Goal: Information Seeking & Learning: Find specific fact

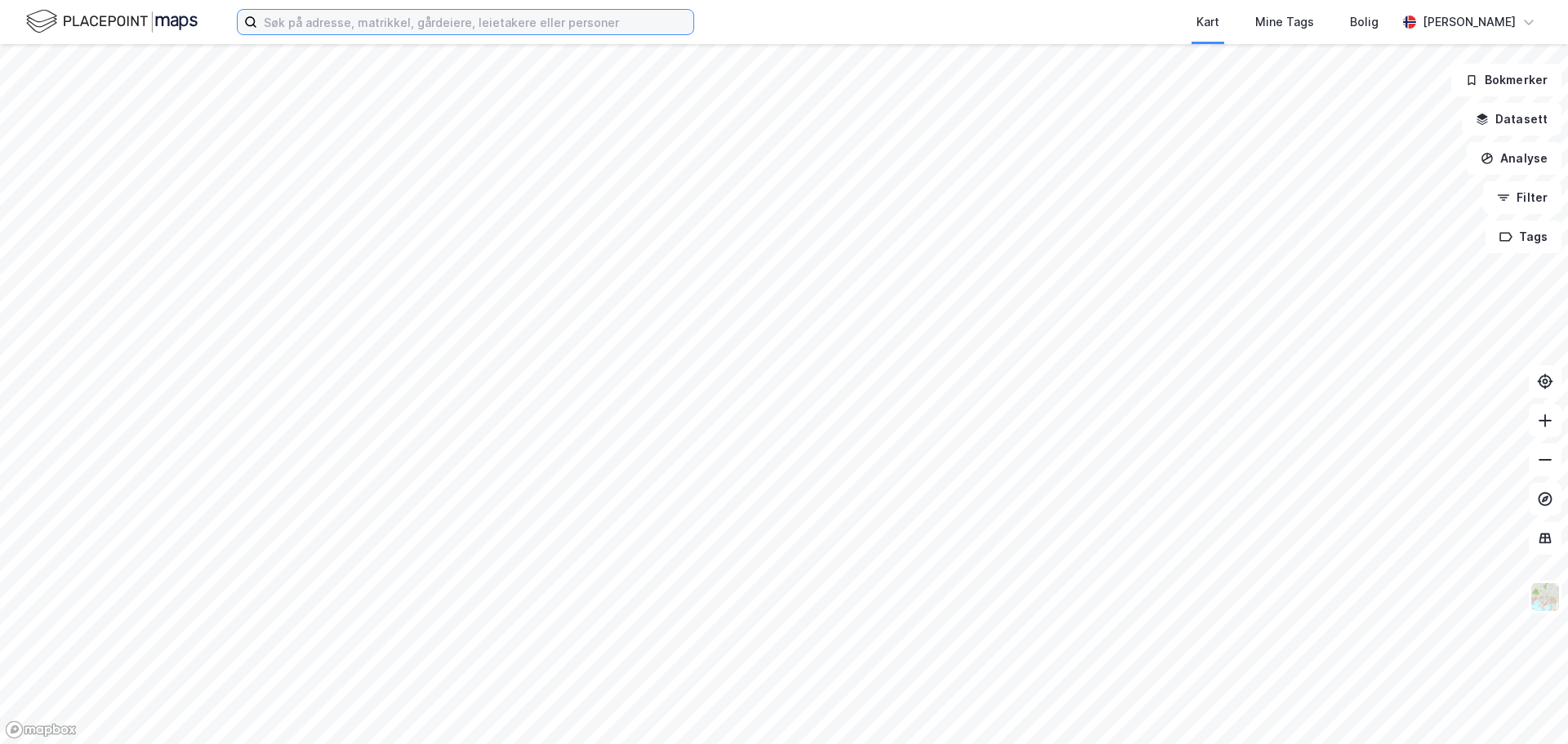
click at [372, 19] on input at bounding box center [475, 22] width 436 height 25
paste input "[PERSON_NAME]"
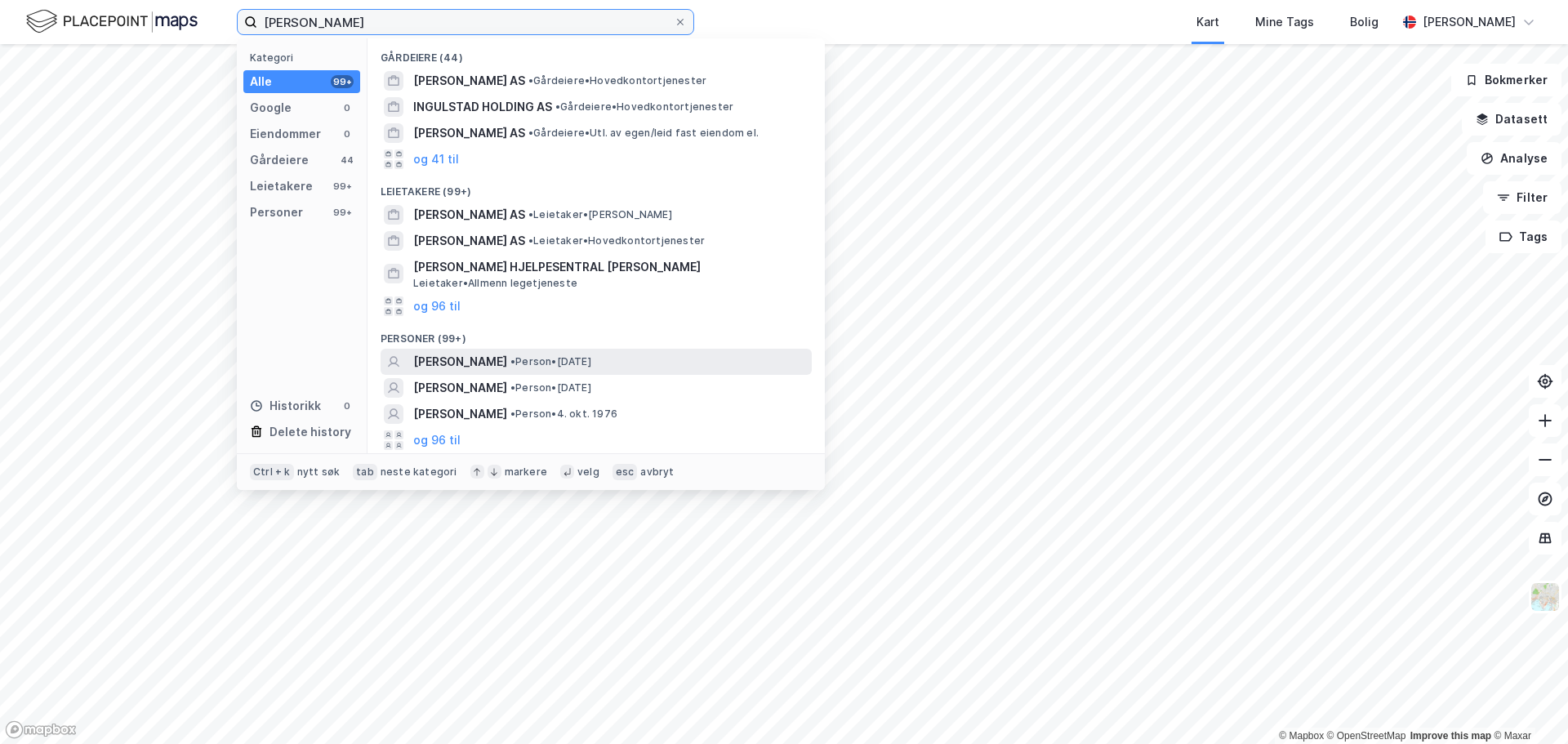
type input "[PERSON_NAME]"
click at [507, 358] on span "[PERSON_NAME]" at bounding box center [459, 361] width 94 height 19
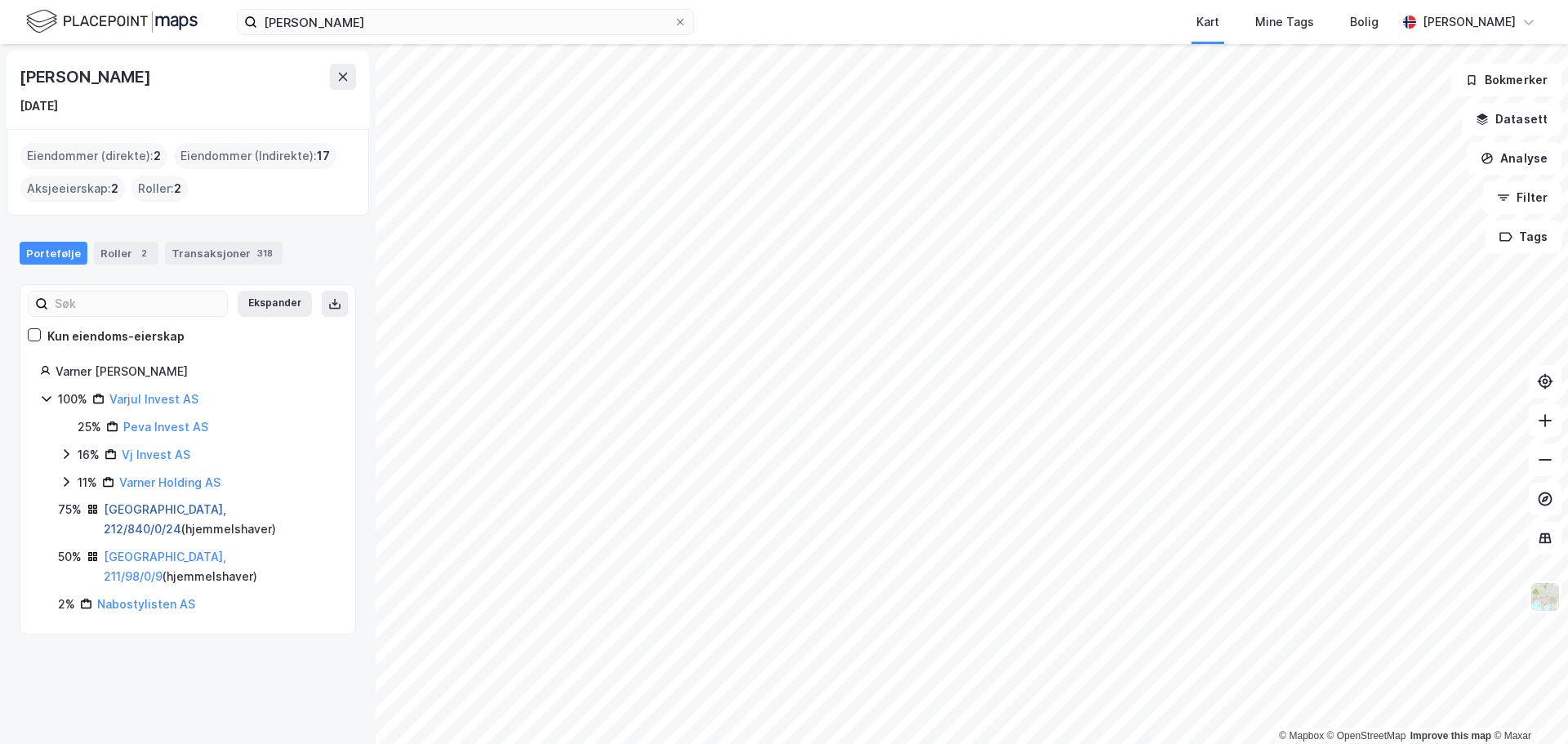
click at [144, 514] on link "[GEOGRAPHIC_DATA], 212/840/0/24" at bounding box center [165, 519] width 122 height 34
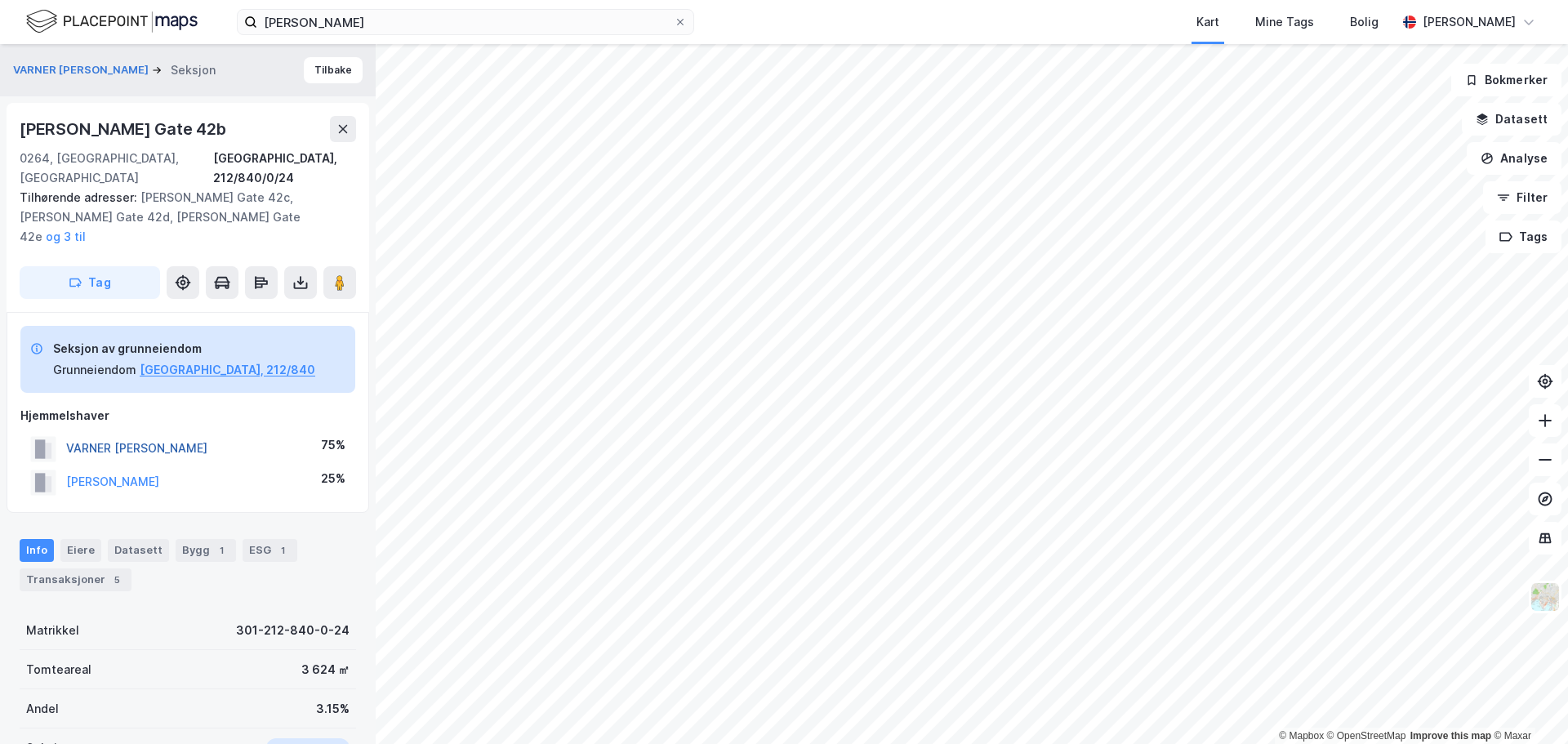
click at [0, 0] on button "VARNER [PERSON_NAME]" at bounding box center [0, 0] width 0 height 0
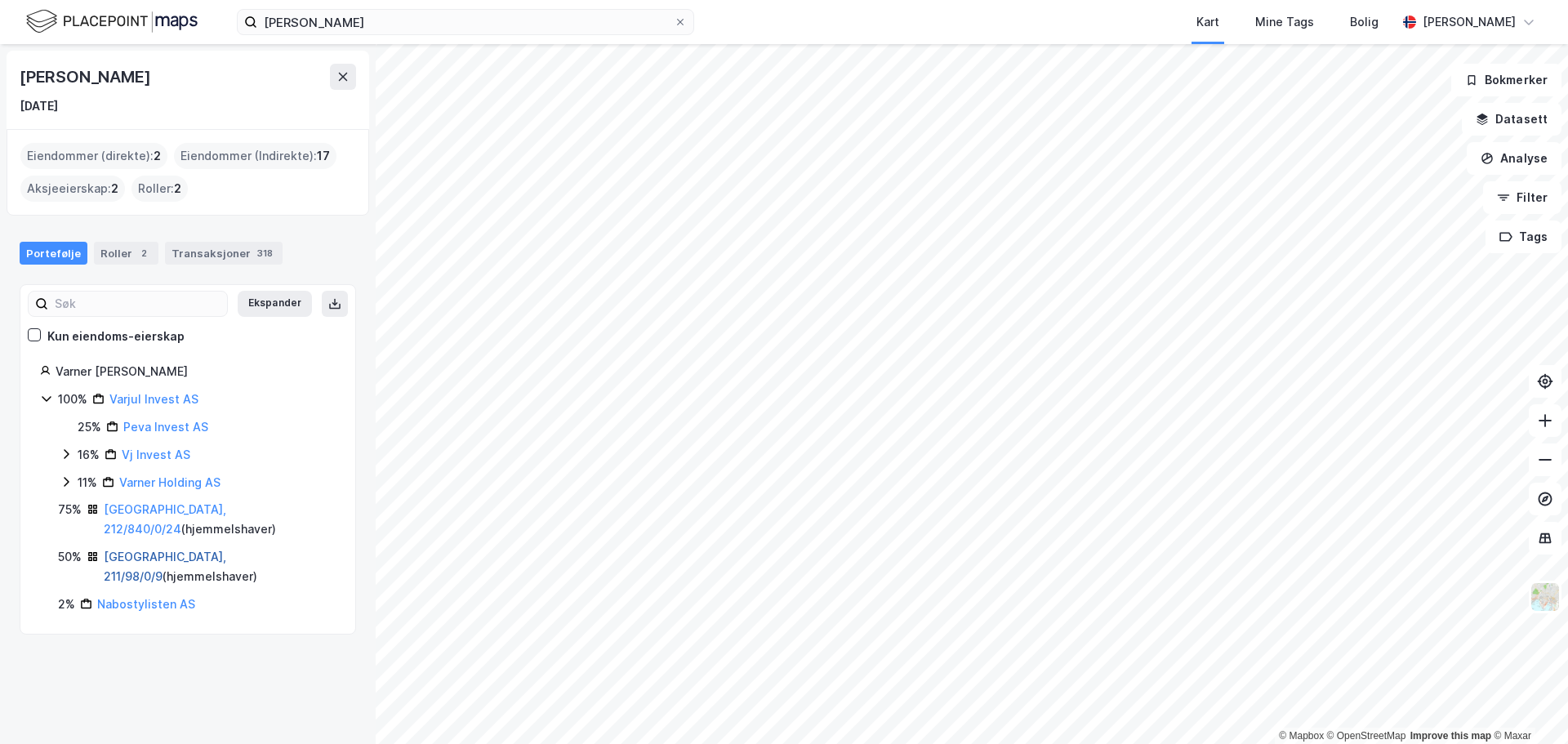
click at [141, 550] on link "[GEOGRAPHIC_DATA], 211/98/0/9" at bounding box center [165, 566] width 122 height 34
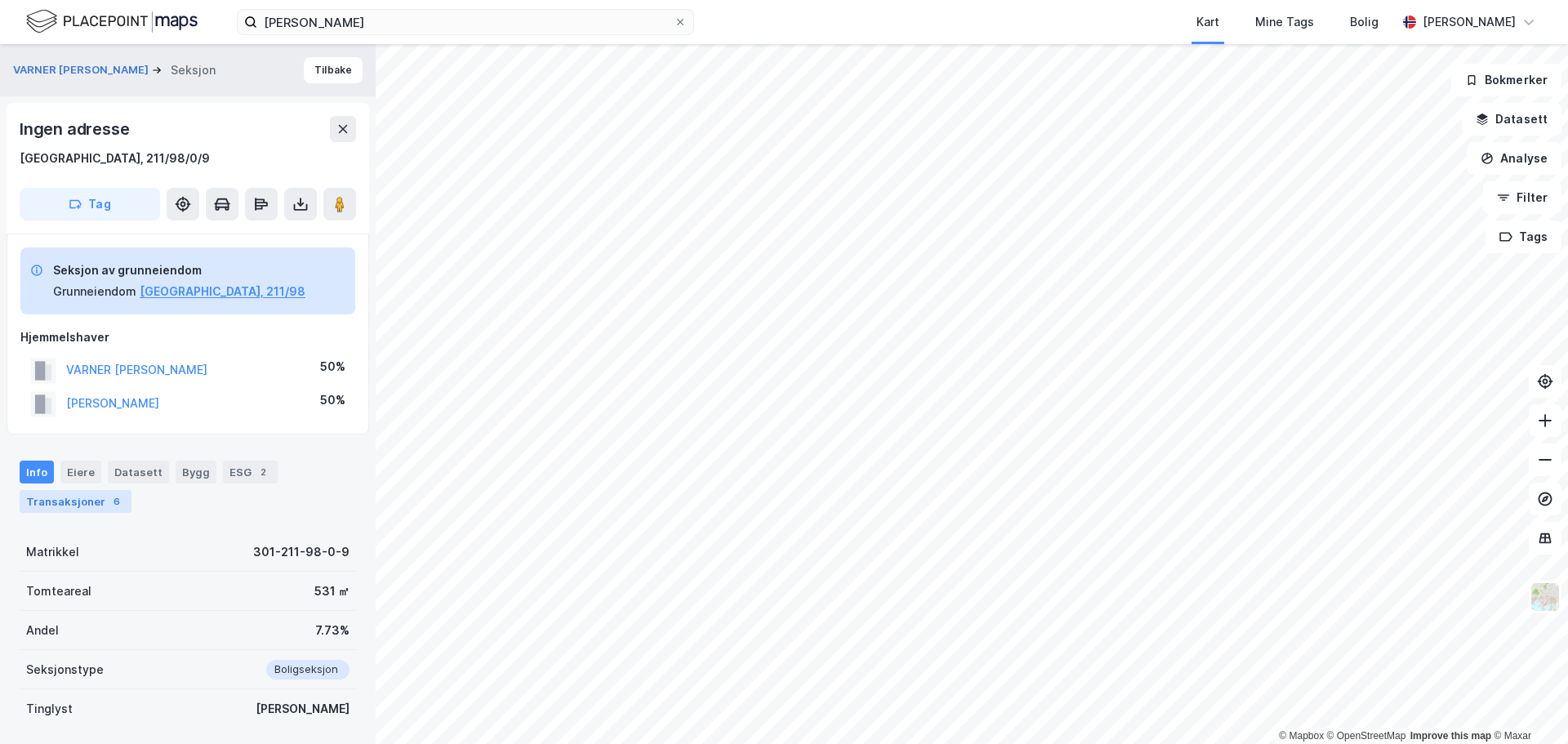
click at [81, 511] on div "Transaksjoner 6" at bounding box center [75, 500] width 111 height 23
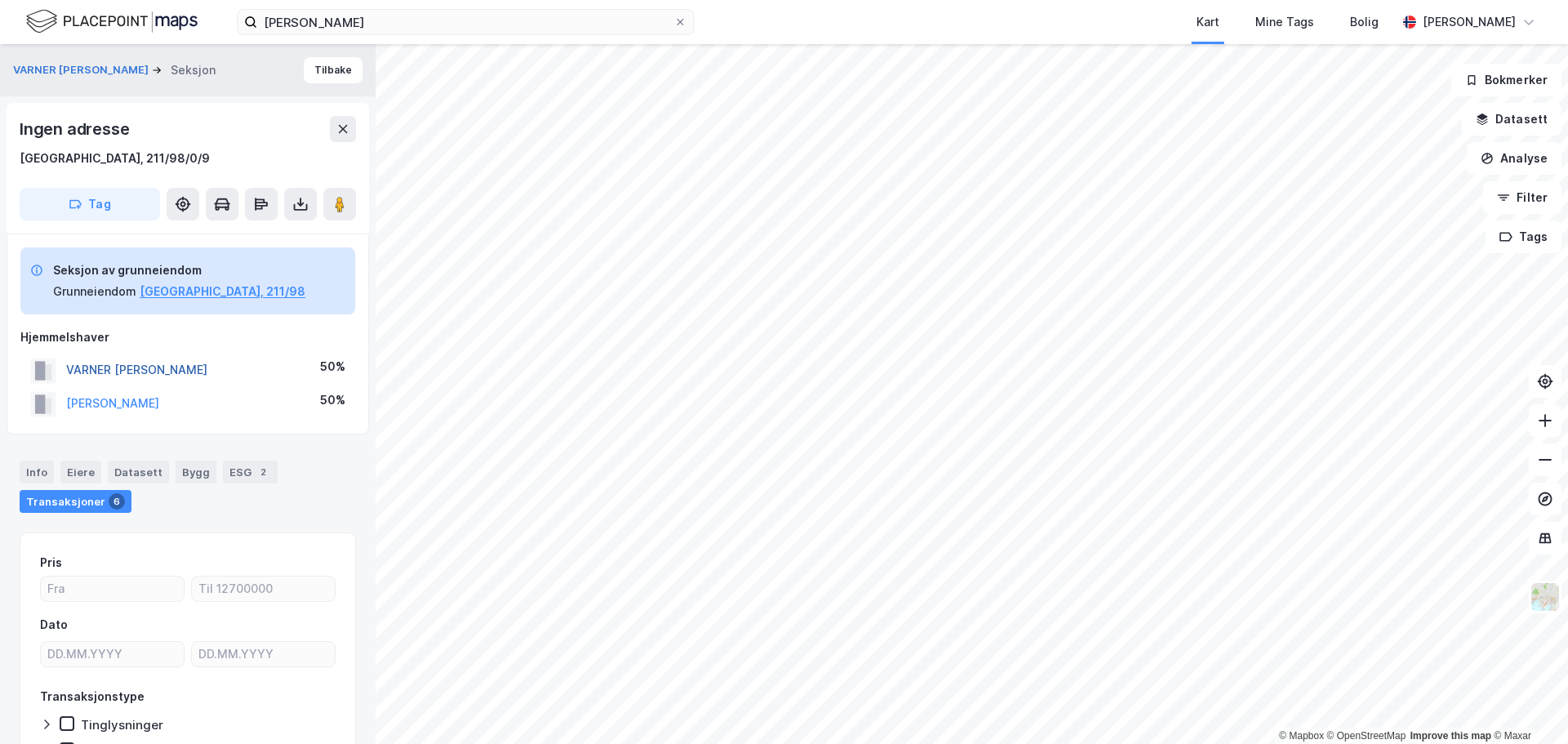
click at [0, 0] on button "VARNER [PERSON_NAME]" at bounding box center [0, 0] width 0 height 0
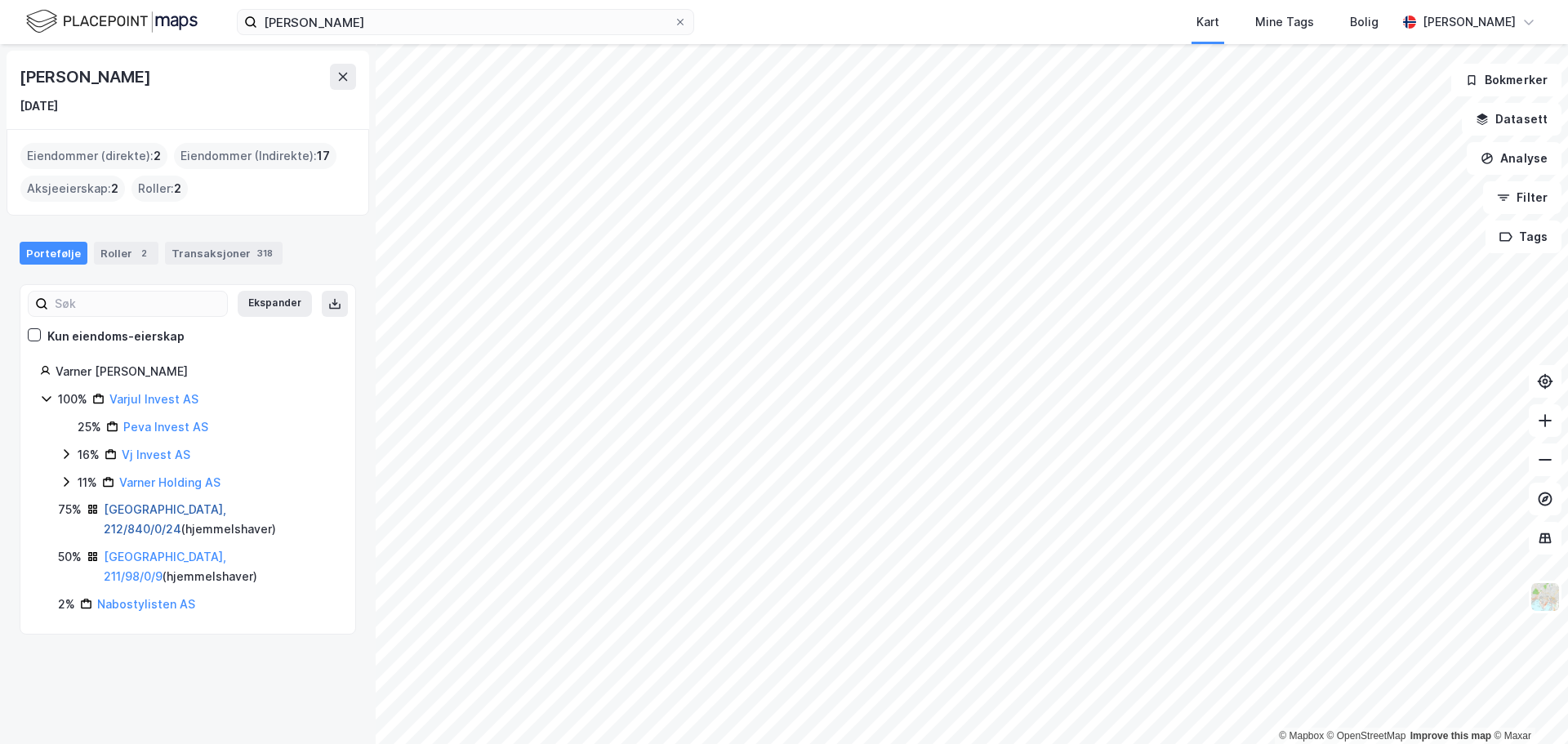
click at [142, 510] on link "[GEOGRAPHIC_DATA], 212/840/0/24" at bounding box center [165, 519] width 122 height 34
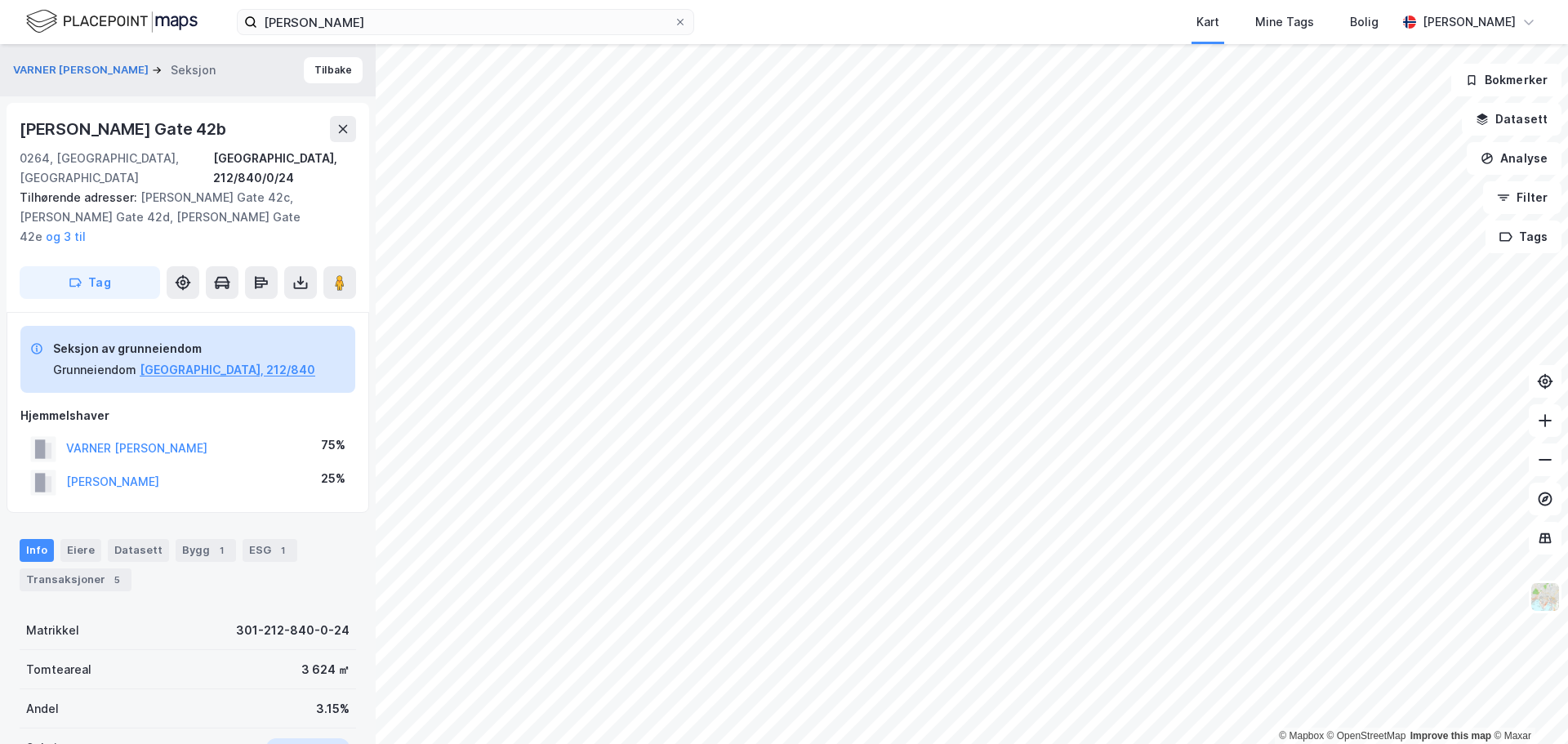
scroll to position [1, 0]
click at [109, 571] on div "5" at bounding box center [117, 579] width 16 height 16
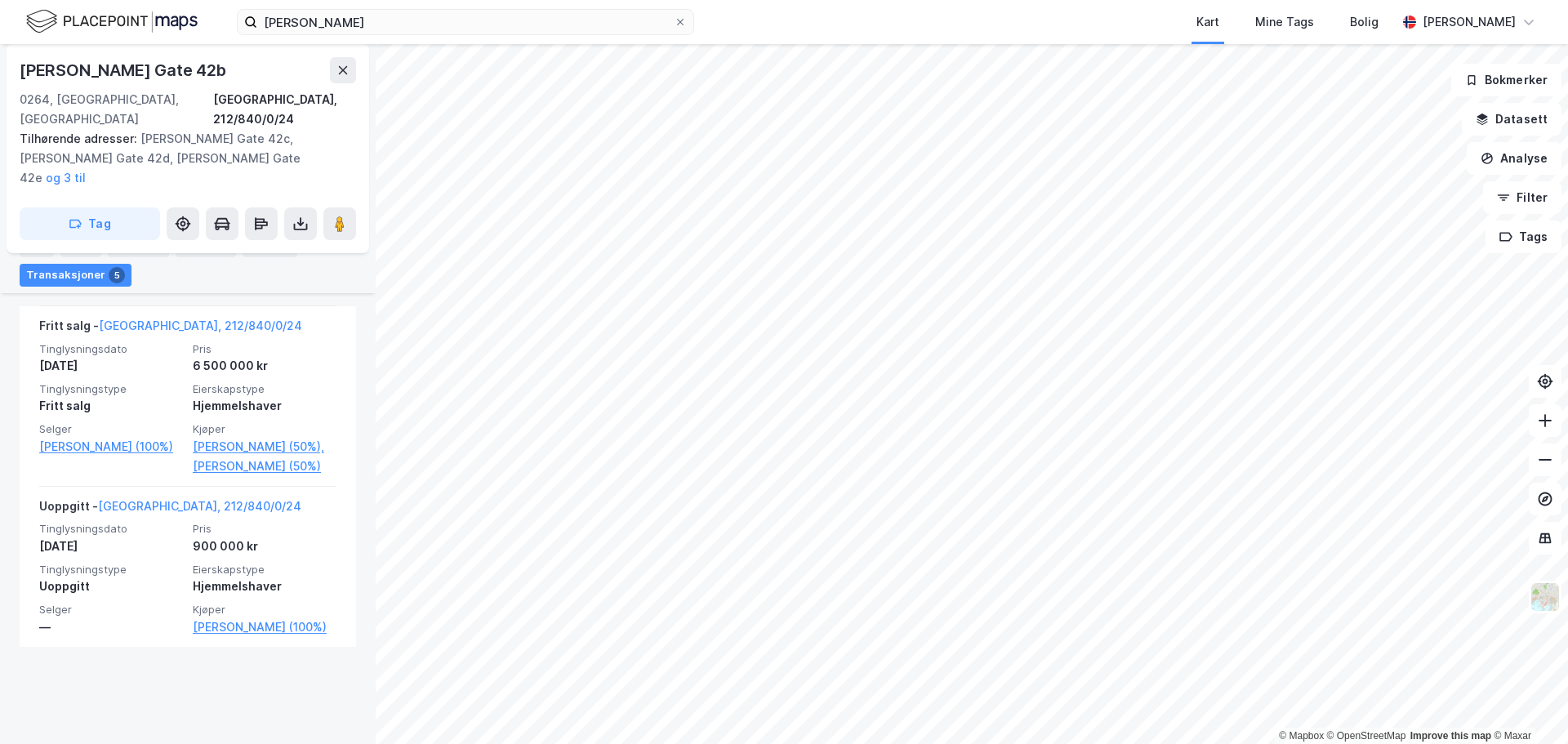
scroll to position [1171, 0]
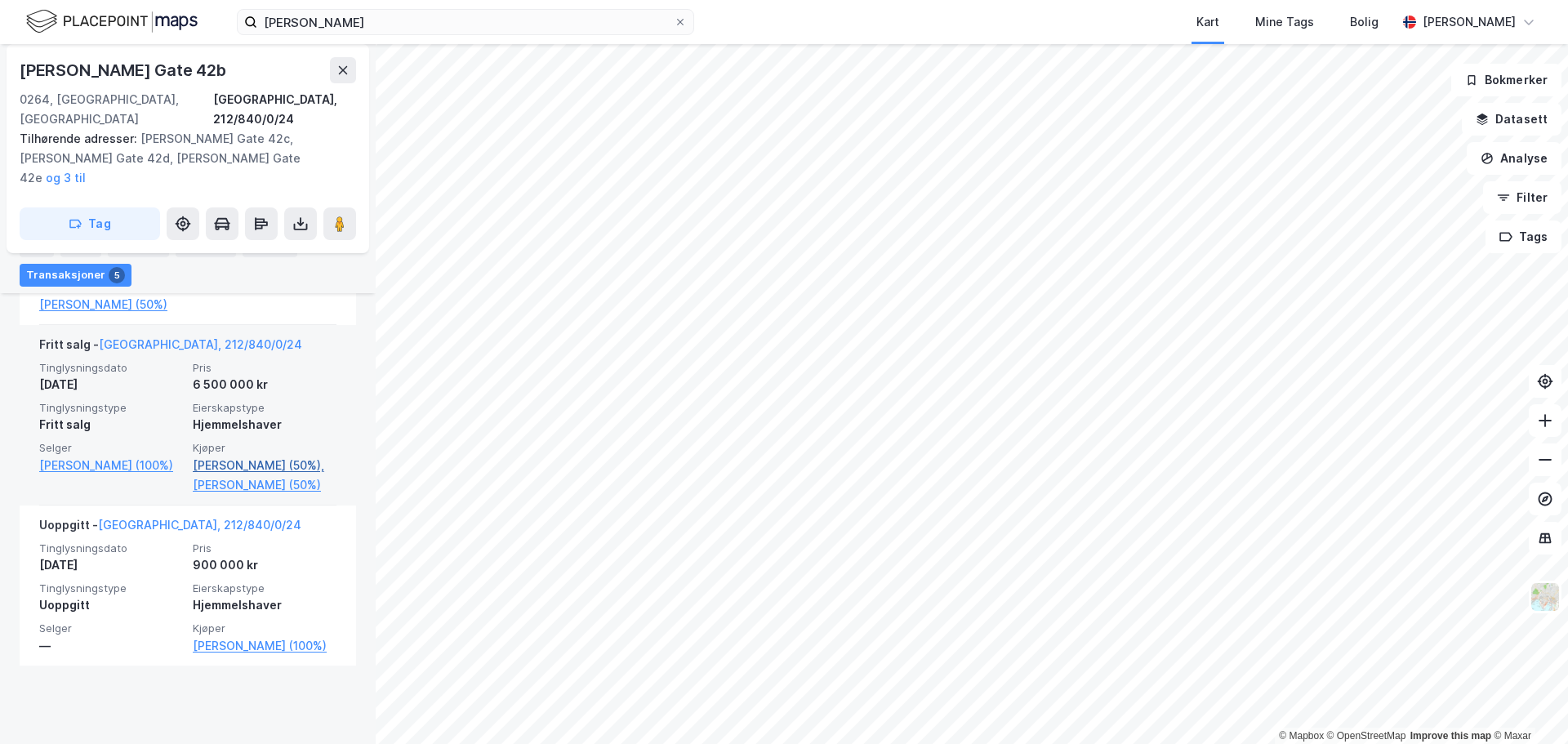
drag, startPoint x: 181, startPoint y: 530, endPoint x: 214, endPoint y: 489, distance: 52.6
click at [205, 495] on div "Tinglysningsdato [DATE] Pris 6 500 000 kr Tinglysningstype Fritt salg Eierskaps…" at bounding box center [187, 427] width 297 height 134
click at [120, 351] on link "[GEOGRAPHIC_DATA], 212/840/0/24" at bounding box center [200, 343] width 204 height 14
